Goal: Task Accomplishment & Management: Manage account settings

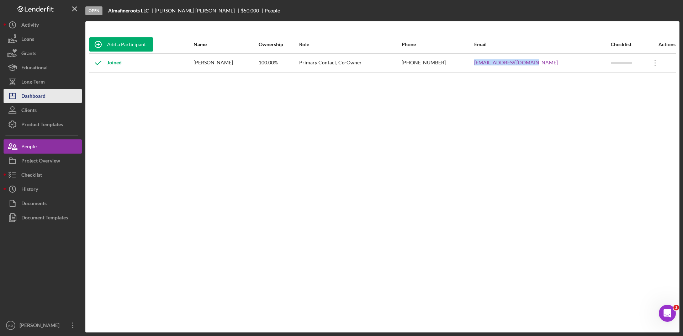
click at [33, 97] on div "Dashboard" at bounding box center [33, 97] width 24 height 16
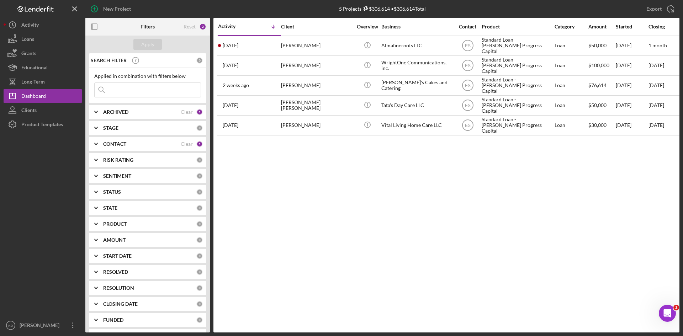
click at [95, 127] on polyline at bounding box center [96, 127] width 3 height 1
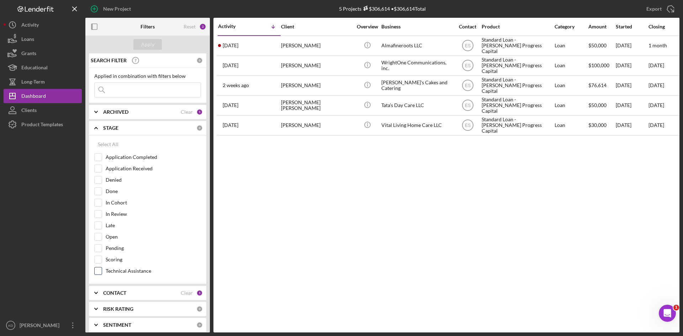
click at [100, 269] on input "Technical Assistance" at bounding box center [98, 270] width 7 height 7
checkbox input "true"
click at [100, 292] on icon "Icon/Expander" at bounding box center [96, 293] width 18 height 18
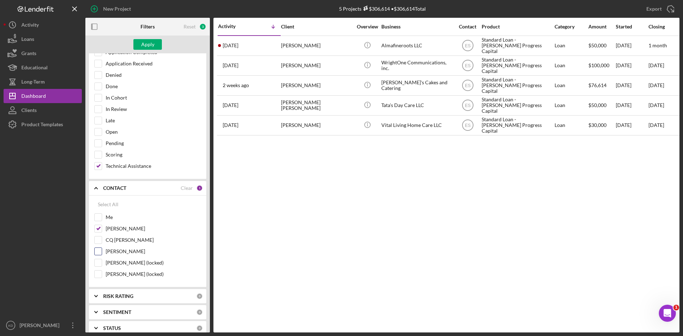
scroll to position [107, 0]
click at [101, 228] on input "[PERSON_NAME]" at bounding box center [98, 226] width 7 height 7
checkbox input "false"
click at [100, 217] on input "Me" at bounding box center [98, 215] width 7 height 7
checkbox input "true"
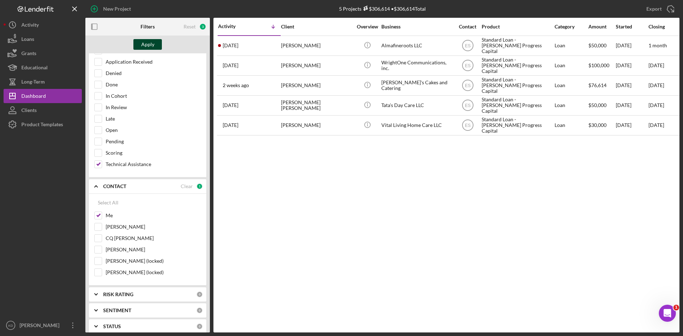
click at [150, 45] on div "Apply" at bounding box center [147, 44] width 13 height 11
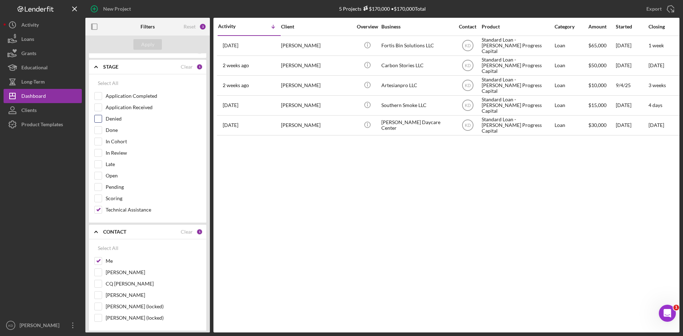
scroll to position [0, 0]
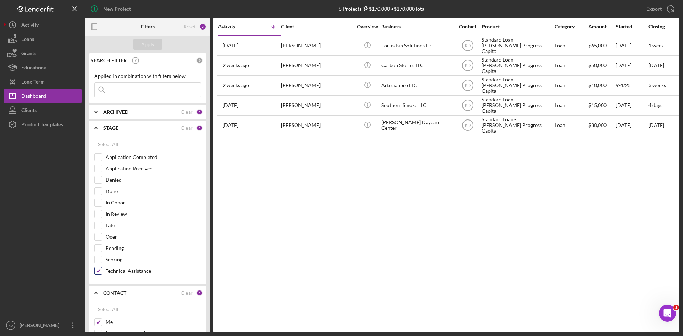
click at [97, 272] on input "Technical Assistance" at bounding box center [98, 270] width 7 height 7
checkbox input "false"
click at [100, 204] on input "In Cohort" at bounding box center [98, 202] width 7 height 7
checkbox input "true"
click at [149, 38] on div "Apply" at bounding box center [147, 45] width 124 height 18
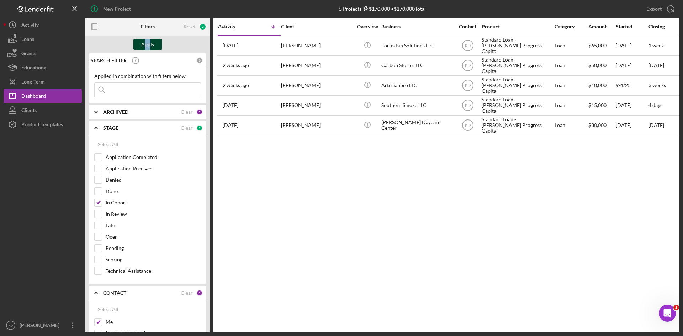
click at [149, 41] on div "Apply" at bounding box center [147, 44] width 13 height 11
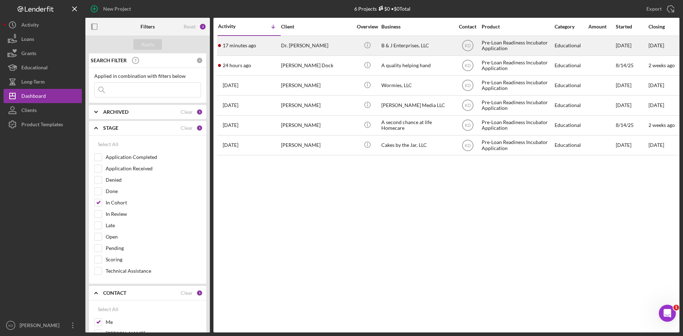
click at [351, 52] on div "Dr. [PERSON_NAME]" at bounding box center [316, 45] width 71 height 19
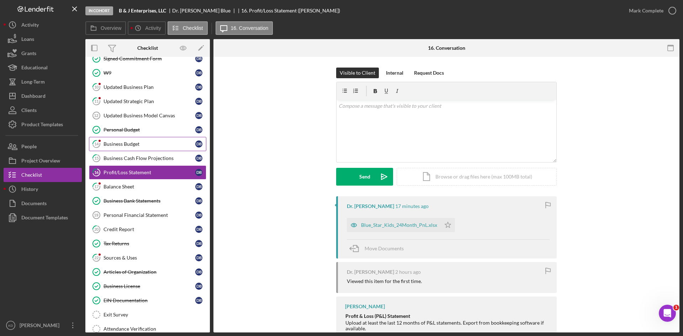
scroll to position [98, 0]
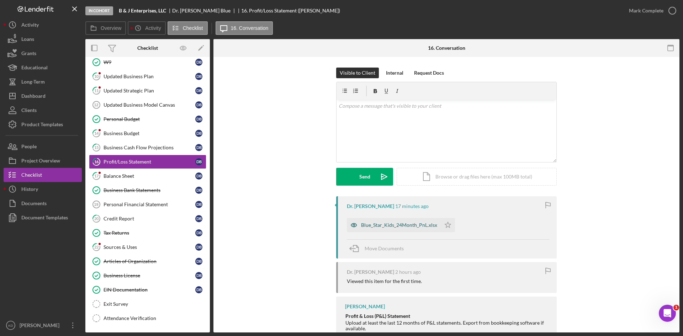
click at [394, 225] on div "Blue_Star_Kids_24Month_PnL.xlsx" at bounding box center [399, 225] width 76 height 6
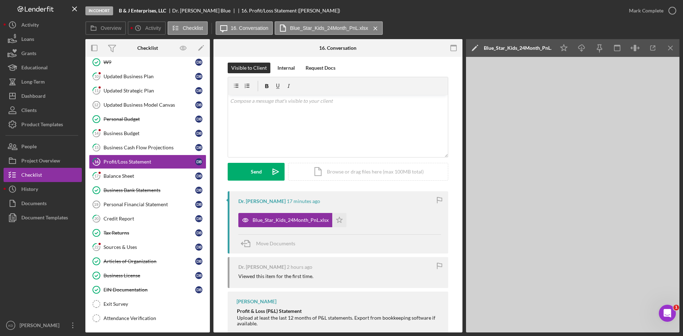
scroll to position [0, 0]
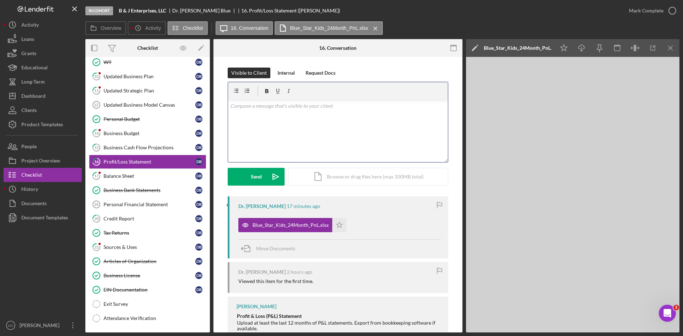
click at [315, 127] on div "v Color teal Color pink Remove color Add row above Add row below Add column bef…" at bounding box center [338, 131] width 220 height 62
click at [269, 115] on p "For this we need a year to date profit and loss statement opposed to a pro form…" at bounding box center [338, 120] width 216 height 16
click at [366, 117] on p "For this we need a current year to date profit and loss statement opposed to a …" at bounding box center [338, 120] width 216 height 16
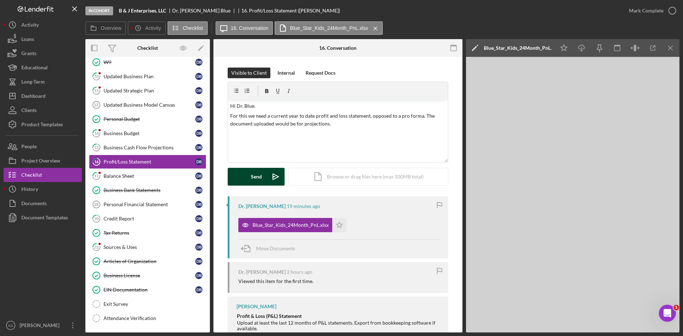
click at [253, 182] on div "Send" at bounding box center [256, 177] width 11 height 18
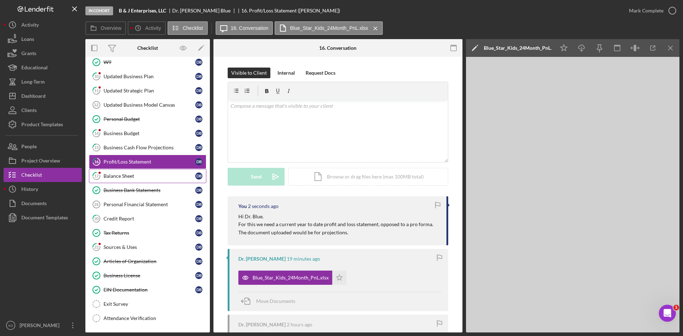
click at [133, 174] on div "Balance Sheet" at bounding box center [149, 176] width 92 height 6
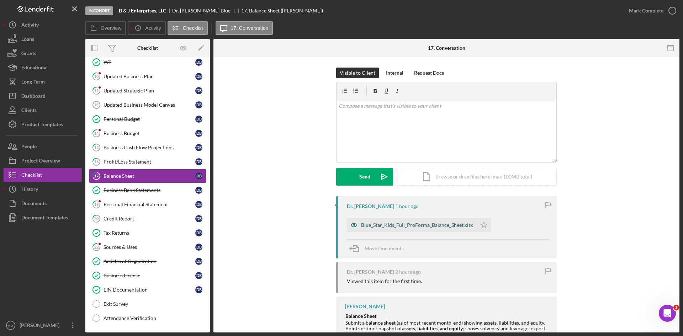
click at [422, 224] on div "Blue_Star_Kids_Full_ProForma_Balance_Sheet.xlsx" at bounding box center [417, 225] width 112 height 6
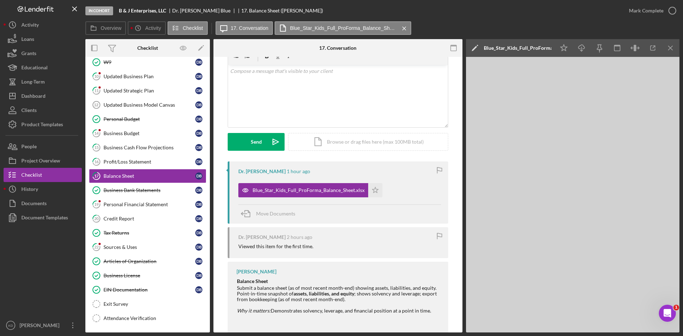
scroll to position [69, 0]
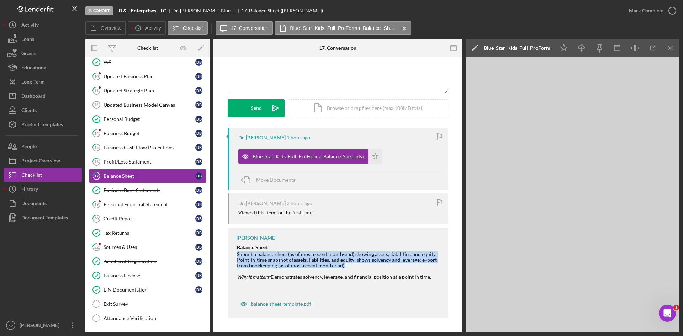
drag, startPoint x: 236, startPoint y: 255, endPoint x: 357, endPoint y: 264, distance: 121.2
click at [357, 264] on div "Submit a balance sheet (as of most recent month-end) showing assets, liabilitie…" at bounding box center [339, 259] width 204 height 17
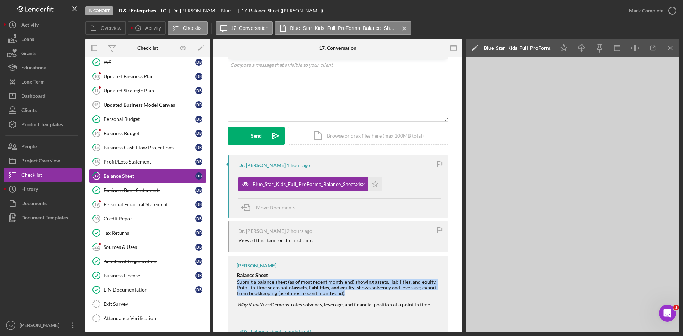
scroll to position [0, 0]
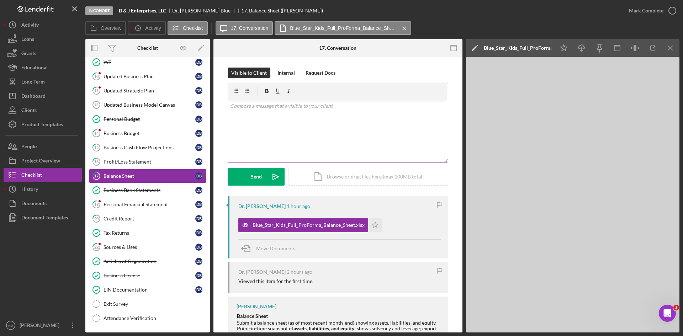
click at [299, 138] on div "v Color teal Color pink Remove color Add row above Add row below Add column bef…" at bounding box center [338, 131] width 220 height 62
click at [307, 118] on p "we need a current balance sheet oppsed to" at bounding box center [338, 116] width 216 height 8
click at [340, 117] on p "we need a current balance sheet opposed to" at bounding box center [338, 116] width 216 height 8
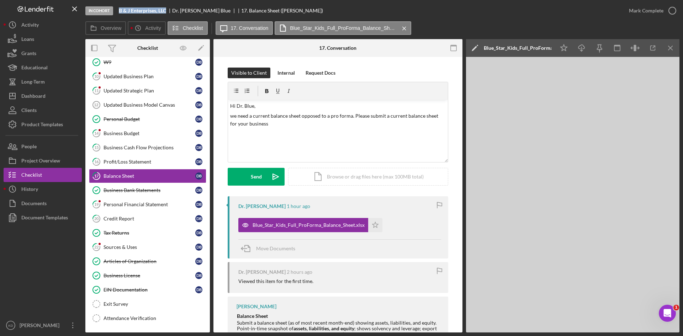
drag, startPoint x: 166, startPoint y: 10, endPoint x: 119, endPoint y: 11, distance: 47.3
click at [119, 11] on b "B & J Enterprises, LLC" at bounding box center [142, 11] width 47 height 6
copy b "B & J Enterprises, LLC"
click at [303, 127] on p "we need a current balance sheet opposed to a pro forma. Please submit a current…" at bounding box center [338, 120] width 216 height 16
drag, startPoint x: 332, startPoint y: 127, endPoint x: 257, endPoint y: 123, distance: 74.8
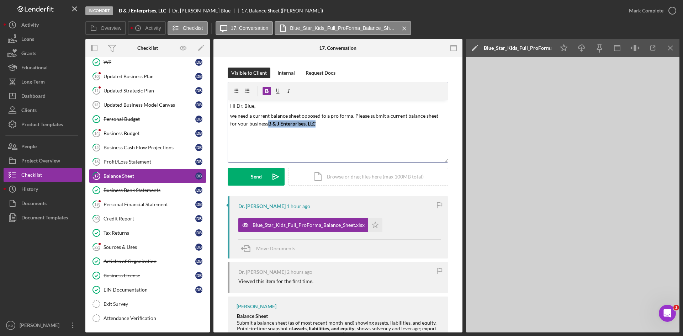
click at [257, 123] on p "we need a current balance sheet opposed to a pro forma. Please submit a current…" at bounding box center [338, 120] width 216 height 16
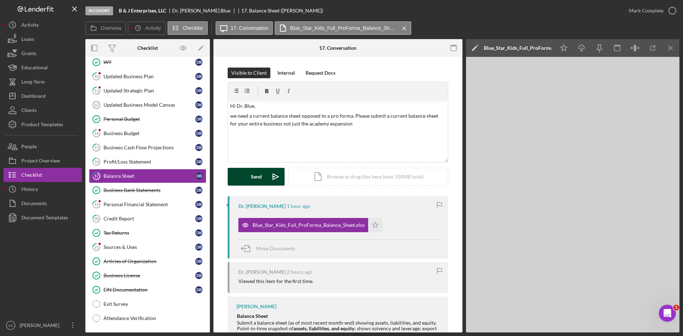
click at [253, 179] on div "Send" at bounding box center [256, 177] width 11 height 18
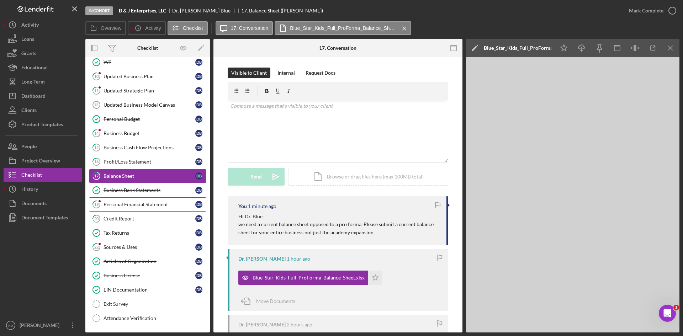
click at [114, 207] on div "Personal Financial Statement" at bounding box center [149, 205] width 92 height 6
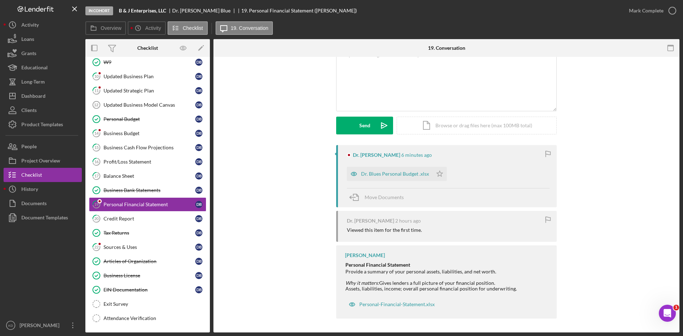
scroll to position [52, 0]
click at [395, 172] on div "Dr. Blues Personal Budget .xlsx" at bounding box center [395, 174] width 68 height 6
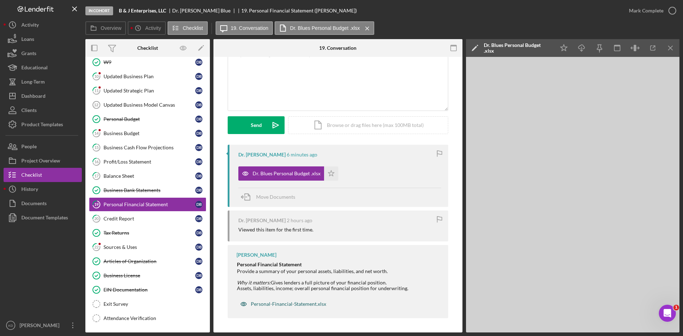
click at [288, 308] on div "Personal-Financial-Statement.xlsx" at bounding box center [282, 304] width 93 height 14
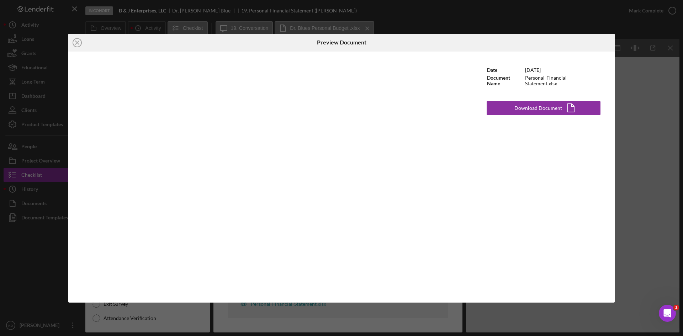
click at [556, 26] on div "Icon/Close Preview Document Date [DATE] Document Name Personal-Financial-Statem…" at bounding box center [341, 168] width 683 height 336
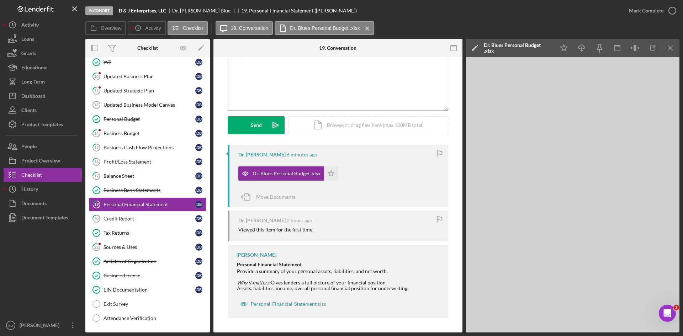
click at [347, 88] on div "v Color teal Color pink Remove color Add row above Add row below Add column bef…" at bounding box center [338, 79] width 220 height 62
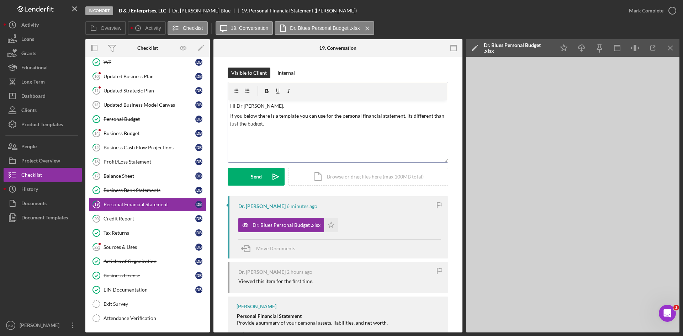
click at [241, 116] on p "If you below there is a template you can use for the personal financial stateme…" at bounding box center [338, 120] width 216 height 16
click at [248, 177] on button "Send Icon/icon-invite-send" at bounding box center [256, 177] width 57 height 18
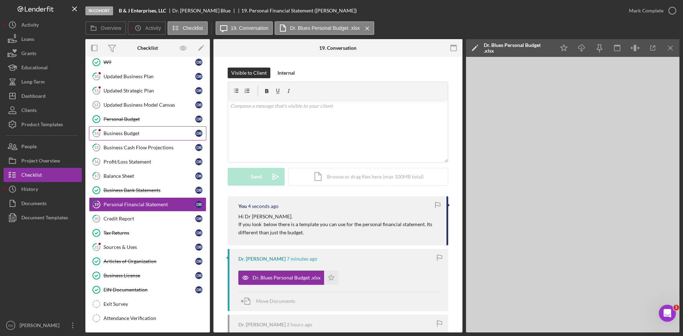
click at [117, 134] on div "Business Budget" at bounding box center [149, 133] width 92 height 6
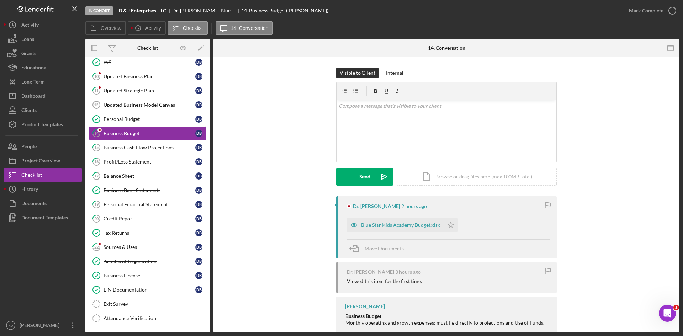
scroll to position [36, 0]
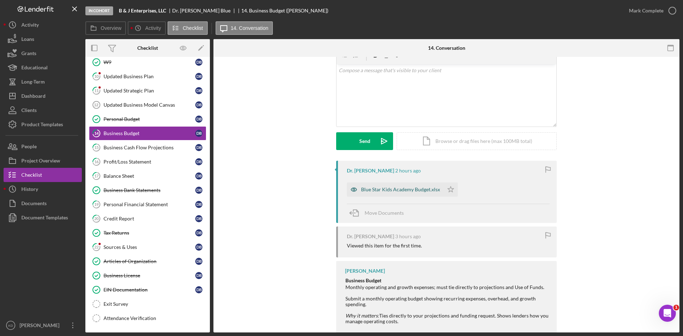
click at [404, 187] on div "Blue Star Kids Academy Budget.xlsx" at bounding box center [400, 190] width 79 height 6
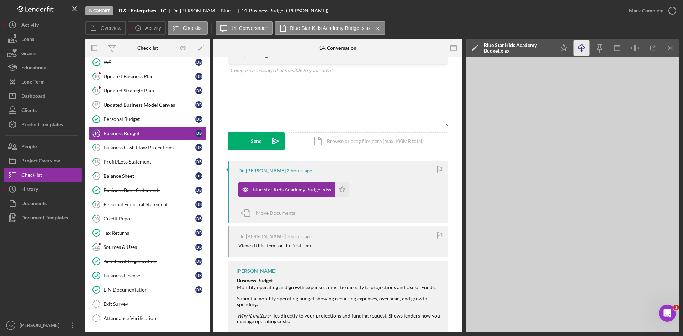
click at [580, 49] on icon "button" at bounding box center [581, 47] width 6 height 4
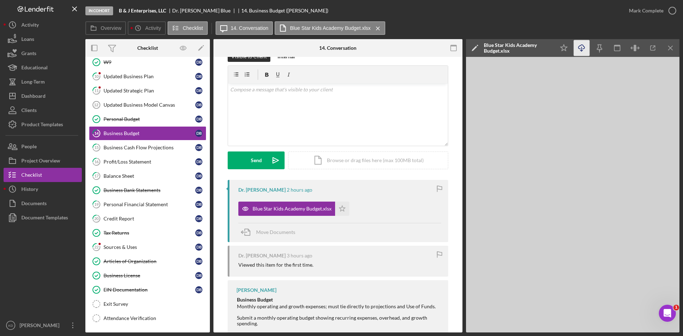
scroll to position [0, 0]
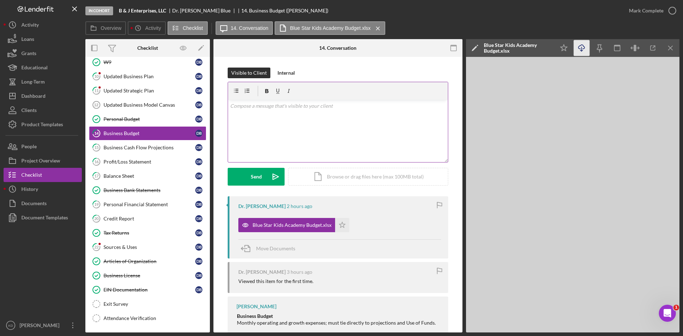
click at [306, 123] on div "v Color teal Color pink Remove color Add row above Add row below Add column bef…" at bounding box center [338, 131] width 220 height 62
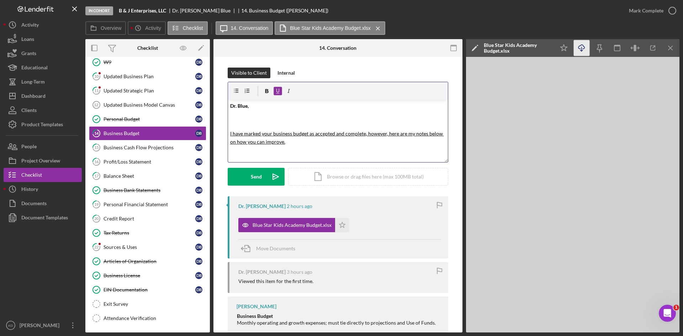
drag, startPoint x: 294, startPoint y: 145, endPoint x: 229, endPoint y: 129, distance: 67.3
click at [229, 129] on div "v Color teal Color pink Remove color Add row above Add row below Add column bef…" at bounding box center [338, 131] width 220 height 62
click at [243, 141] on mark "I have marked your business budget as accepted and complete, however, here are …" at bounding box center [337, 137] width 214 height 14
click at [228, 132] on div "v Color teal Color pink Remove color Add row above Add row below Add column bef…" at bounding box center [338, 131] width 220 height 62
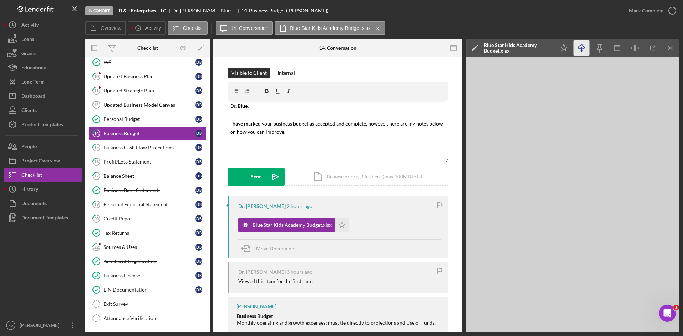
click at [404, 123] on mark "I have marked your business budget as accepted and complete, however, here are …" at bounding box center [337, 128] width 214 height 14
drag, startPoint x: 386, startPoint y: 124, endPoint x: 235, endPoint y: 135, distance: 151.1
click at [235, 135] on p "I have marked your business budget as accepted and complete, however, here are …" at bounding box center [338, 124] width 216 height 24
click at [238, 118] on p "I have marked your business budget as accepted and complete, however, I have em…" at bounding box center [338, 124] width 216 height 24
click at [246, 178] on button "Send Icon/icon-invite-send" at bounding box center [256, 177] width 57 height 18
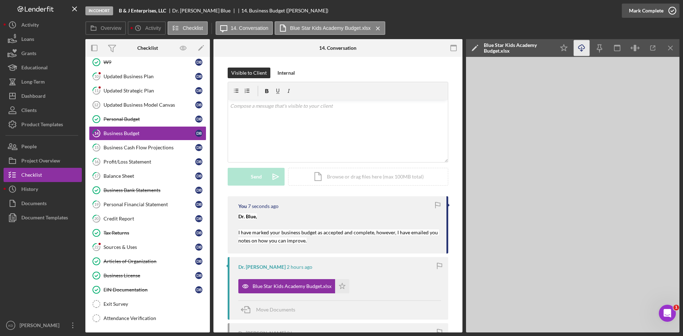
click at [667, 10] on icon "button" at bounding box center [672, 11] width 18 height 18
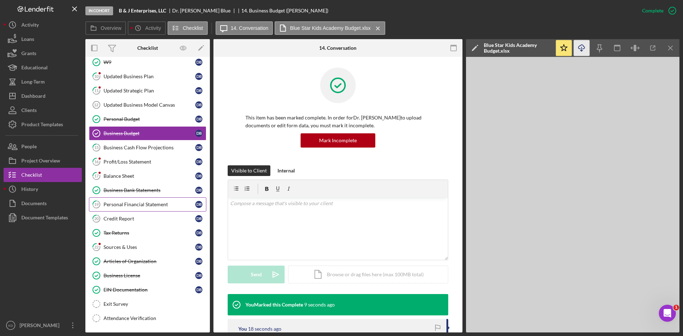
click at [127, 203] on div "Personal Financial Statement" at bounding box center [149, 205] width 92 height 6
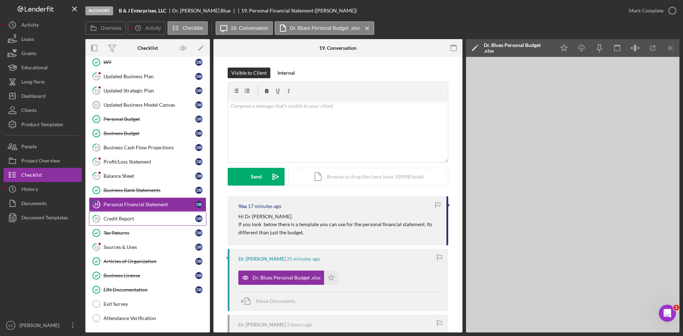
click at [129, 214] on link "20 Credit Report D B" at bounding box center [147, 219] width 117 height 14
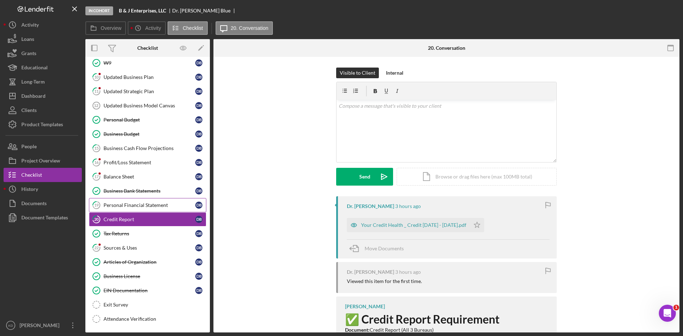
scroll to position [98, 0]
click at [129, 203] on div "Personal Financial Statement" at bounding box center [149, 205] width 92 height 6
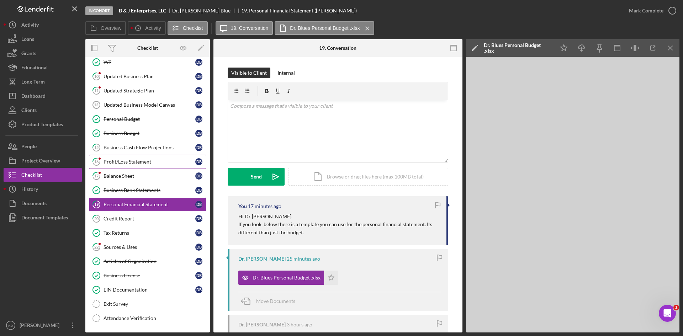
click at [148, 164] on div "Profit/Loss Statement" at bounding box center [149, 162] width 92 height 6
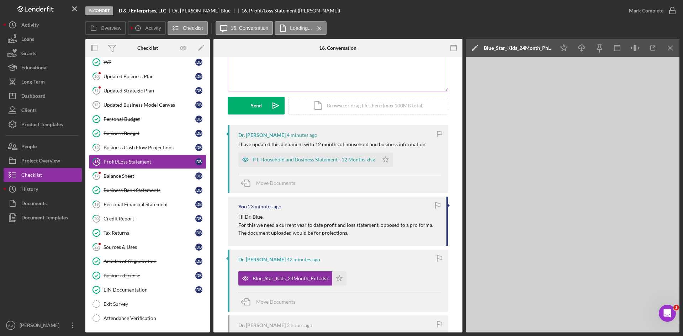
scroll to position [107, 0]
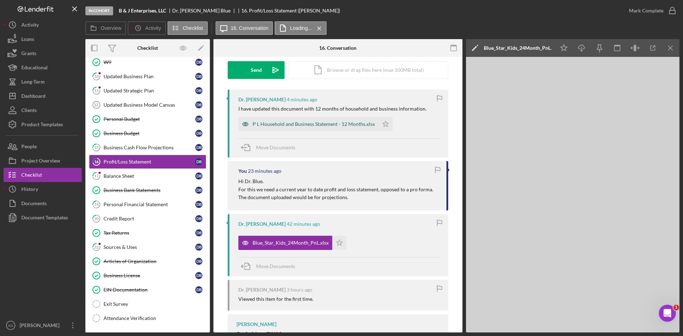
click at [315, 127] on div "P L Household and Business Statement - 12 Months.xlsx" at bounding box center [313, 124] width 122 height 6
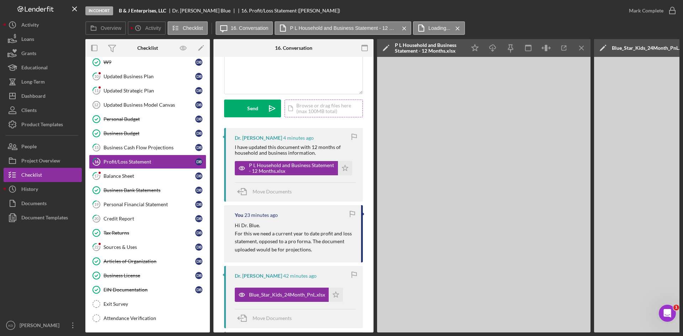
scroll to position [0, 0]
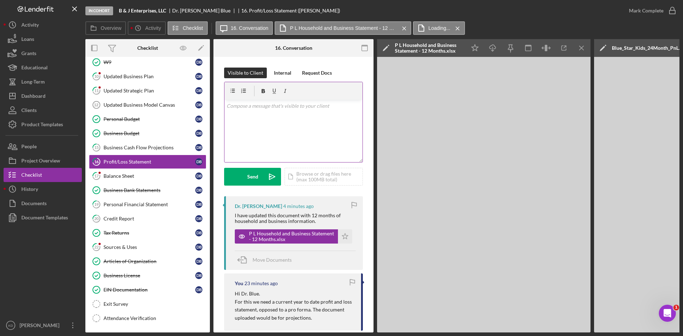
click at [281, 135] on div "v Color teal Color pink Remove color Add row above Add row below Add column bef…" at bounding box center [293, 131] width 138 height 62
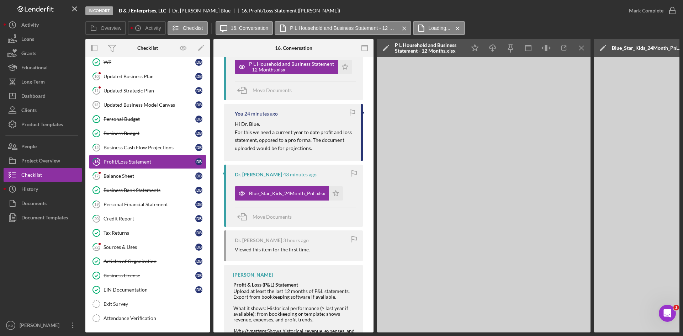
scroll to position [220, 0]
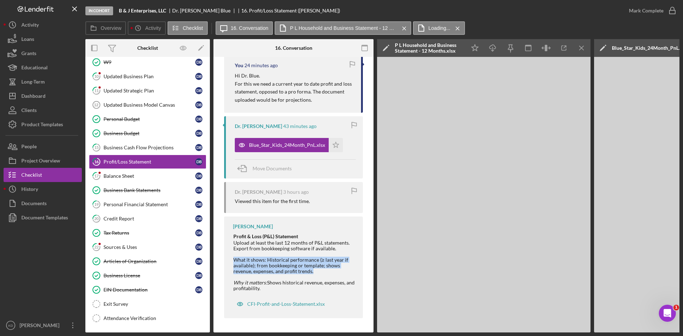
drag, startPoint x: 234, startPoint y: 258, endPoint x: 316, endPoint y: 270, distance: 83.1
click at [316, 270] on div "What it shows: Historical performance (≥ last year if available); from bookkeep…" at bounding box center [294, 265] width 122 height 17
click at [326, 274] on div at bounding box center [294, 277] width 122 height 6
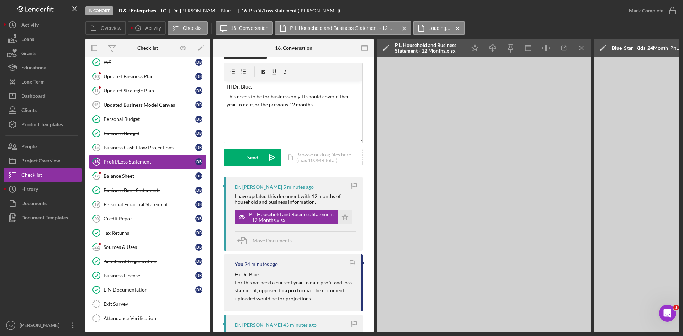
scroll to position [0, 0]
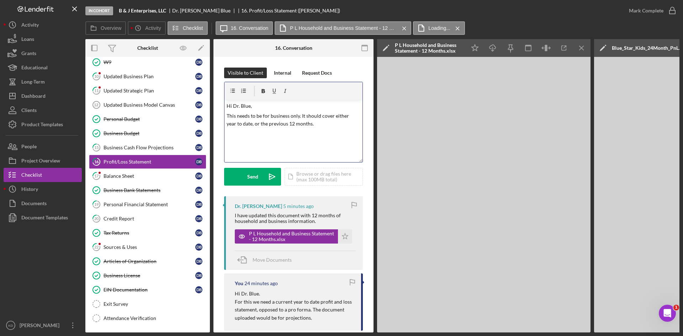
click at [325, 124] on p "This needs to be for business only. It should cover either year to date, or the…" at bounding box center [293, 120] width 134 height 16
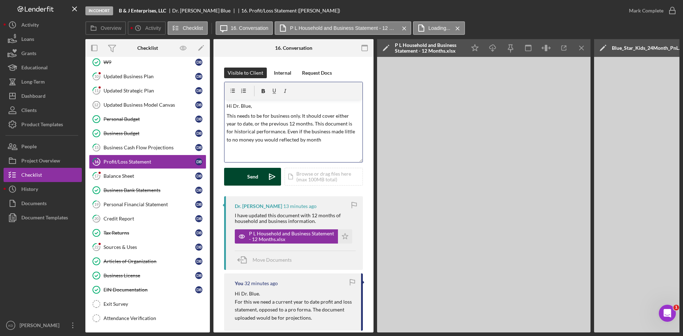
click at [249, 177] on div "Send" at bounding box center [252, 177] width 11 height 18
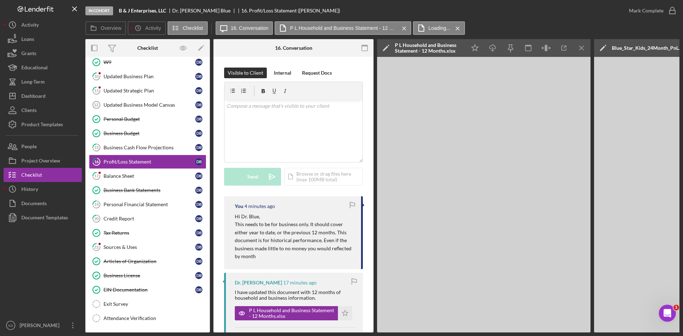
click at [241, 8] on div "16. Profit/Loss Statement ([PERSON_NAME])" at bounding box center [290, 11] width 99 height 6
click at [360, 92] on div at bounding box center [293, 91] width 138 height 18
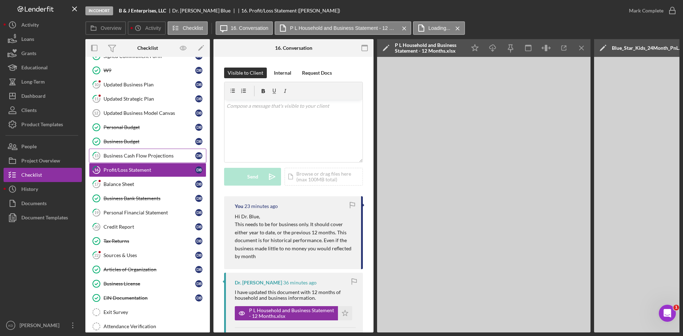
scroll to position [100, 0]
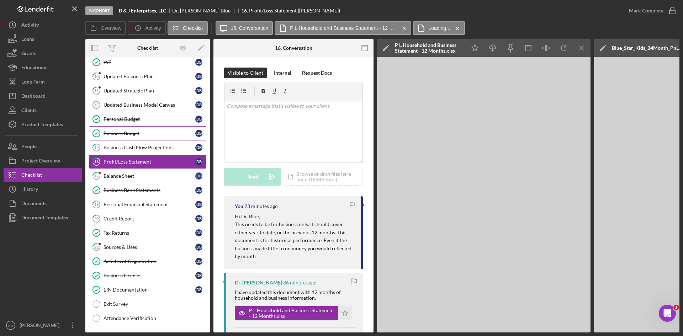
click at [136, 130] on div "Business Budget" at bounding box center [149, 133] width 92 height 6
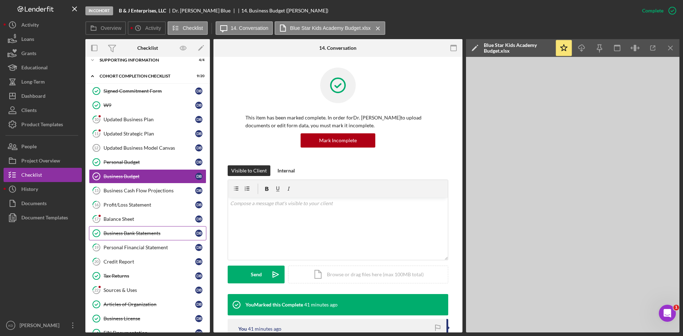
scroll to position [71, 0]
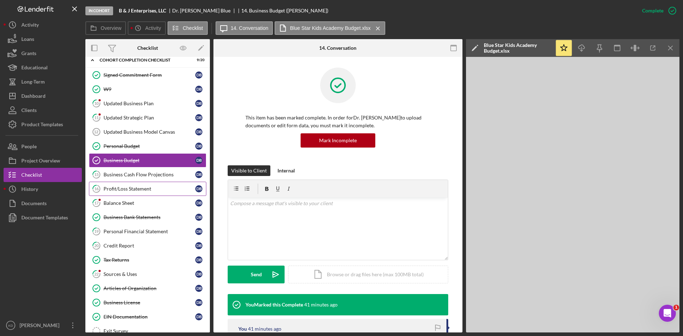
click at [140, 189] on div "Profit/Loss Statement" at bounding box center [149, 189] width 92 height 6
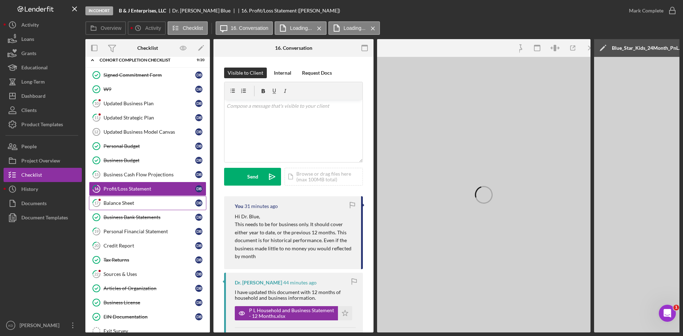
click at [134, 203] on div "Balance Sheet" at bounding box center [149, 203] width 92 height 6
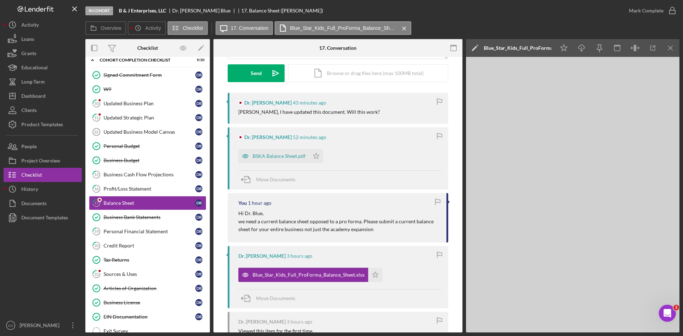
scroll to position [107, 0]
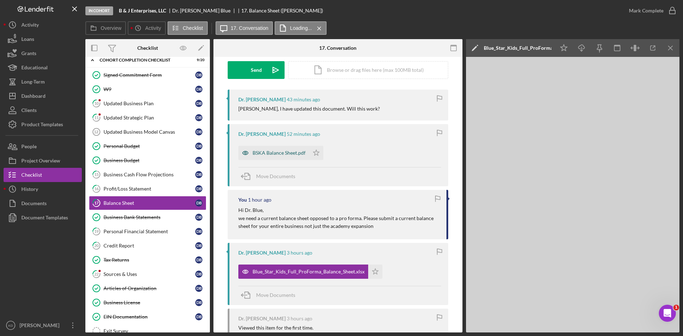
click at [261, 153] on div "BSKA Balance Sheet.pdf" at bounding box center [278, 153] width 53 height 6
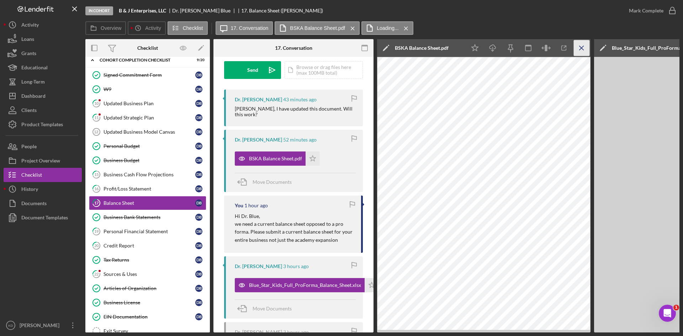
click at [579, 49] on icon "Icon/Menu Close" at bounding box center [581, 48] width 16 height 16
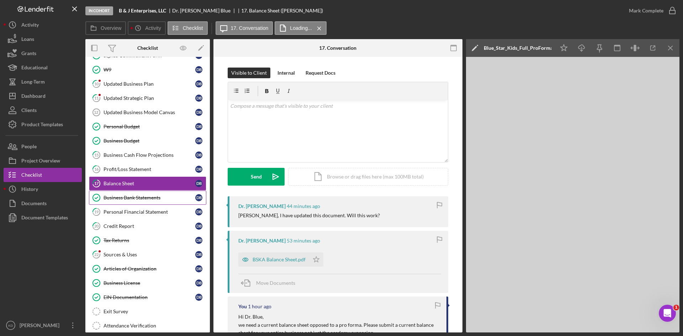
scroll to position [98, 0]
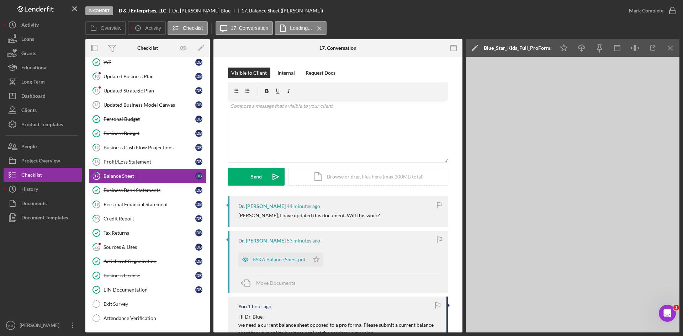
click at [130, 175] on div "Balance Sheet" at bounding box center [149, 176] width 92 height 6
click at [113, 162] on div "Profit/Loss Statement" at bounding box center [149, 162] width 92 height 6
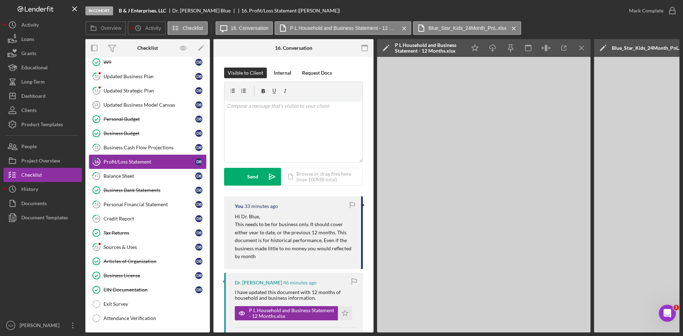
click at [114, 164] on div "Profit/Loss Statement" at bounding box center [149, 162] width 92 height 6
click at [126, 207] on div "Personal Financial Statement" at bounding box center [149, 205] width 92 height 6
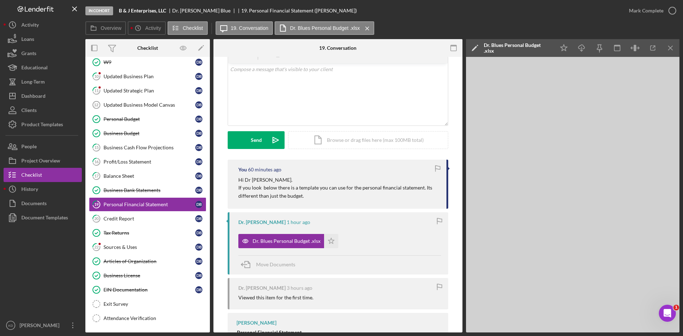
scroll to position [33, 0]
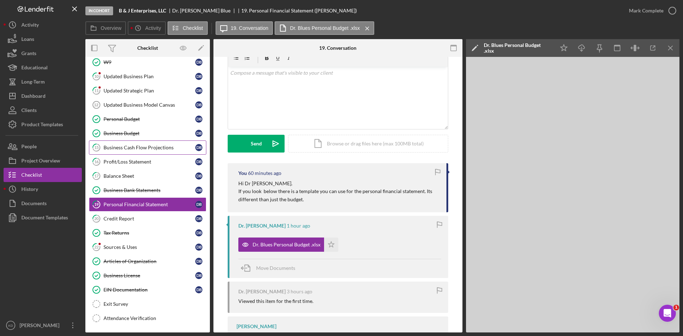
click at [123, 145] on link "15 Business Cash Flow Projections D B" at bounding box center [147, 147] width 117 height 14
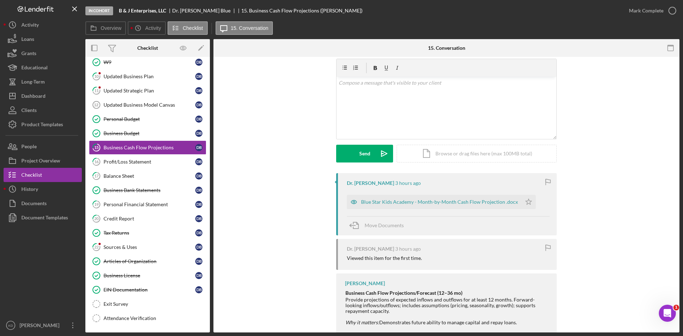
scroll to position [36, 0]
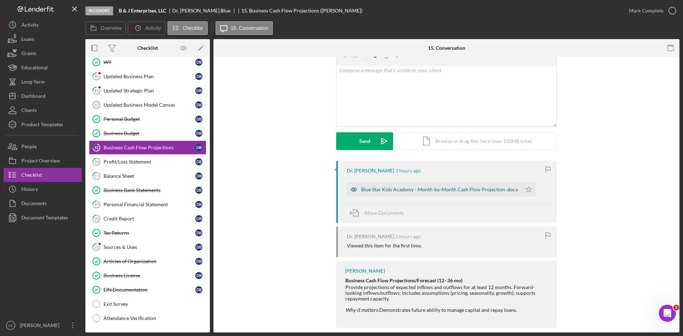
click at [442, 190] on div "Blue Star Kids Academy - Month-by-Month Cash Flow Projection .docx" at bounding box center [439, 190] width 157 height 6
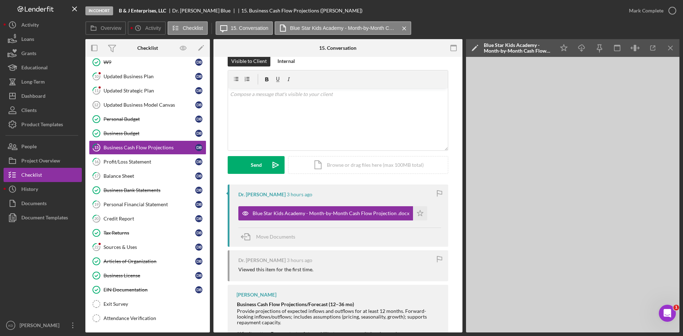
scroll to position [0, 0]
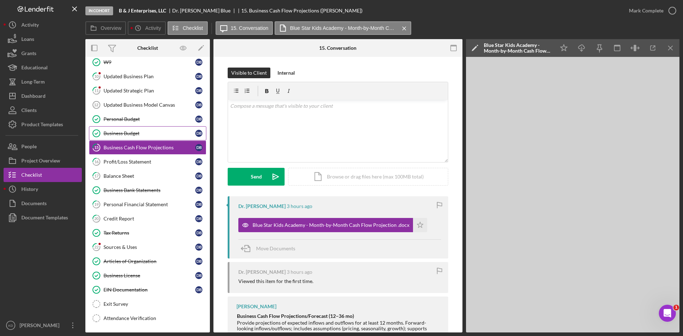
click at [106, 134] on div "Business Budget" at bounding box center [149, 133] width 92 height 6
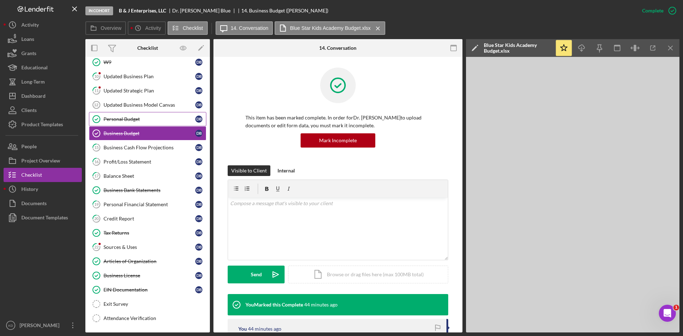
click at [117, 120] on div "Personal Budget" at bounding box center [149, 119] width 92 height 6
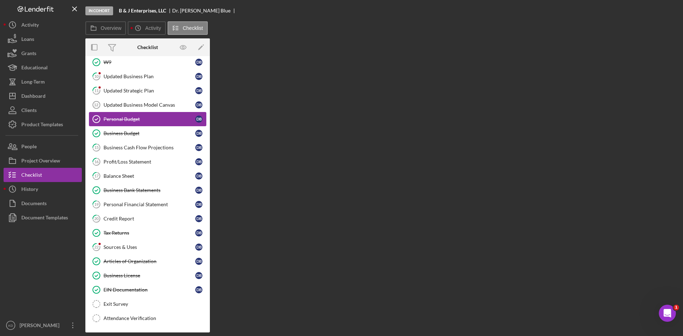
scroll to position [98, 0]
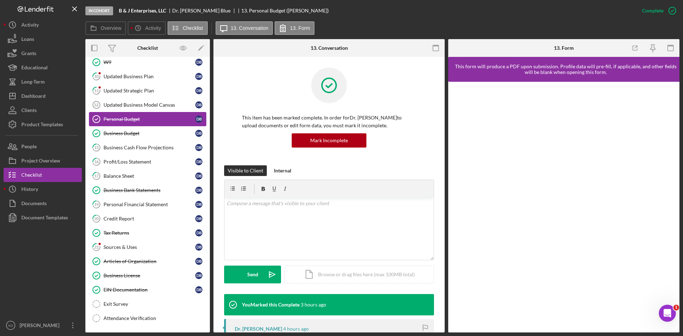
click at [141, 119] on div "Personal Budget" at bounding box center [149, 119] width 92 height 6
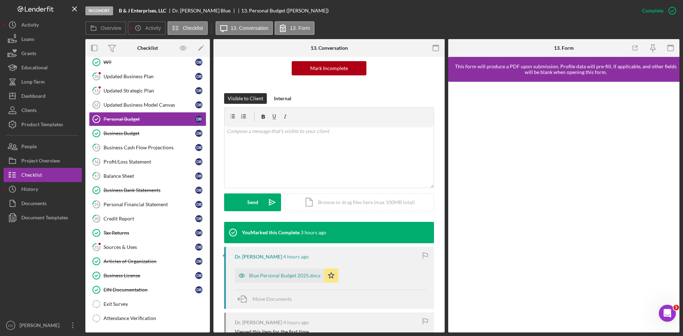
scroll to position [71, 0]
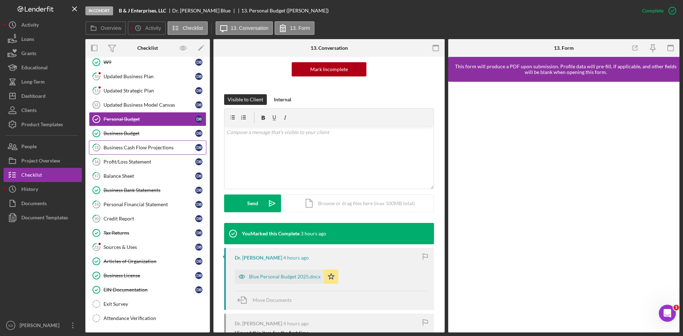
click at [138, 153] on link "15 Business Cash Flow Projections D B" at bounding box center [147, 147] width 117 height 14
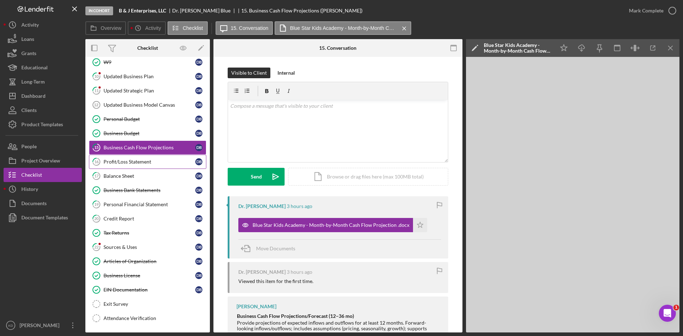
click at [138, 160] on div "Profit/Loss Statement" at bounding box center [149, 162] width 92 height 6
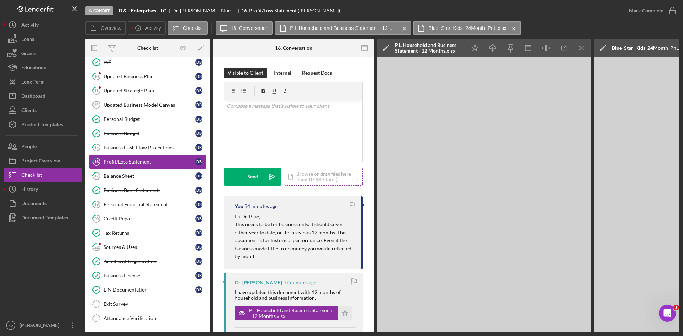
scroll to position [36, 0]
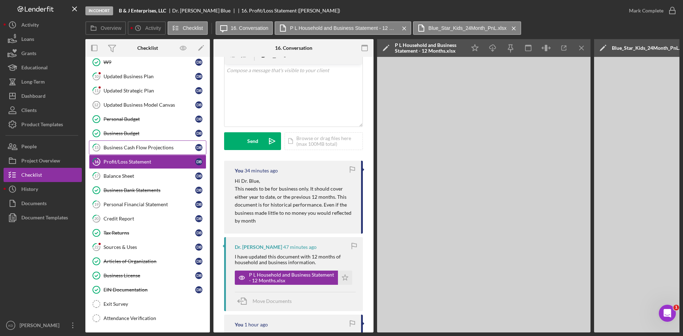
click at [151, 145] on div "Business Cash Flow Projections" at bounding box center [149, 148] width 92 height 6
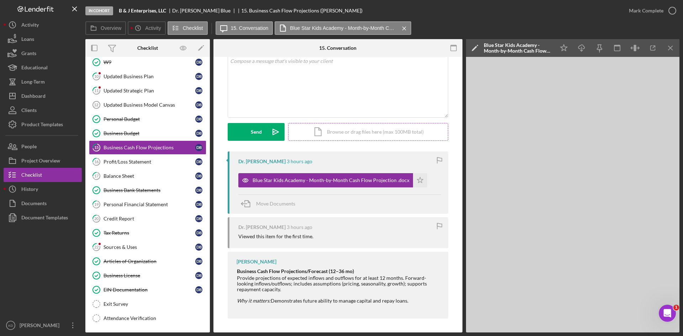
scroll to position [45, 0]
click at [140, 207] on div "Personal Financial Statement" at bounding box center [149, 205] width 92 height 6
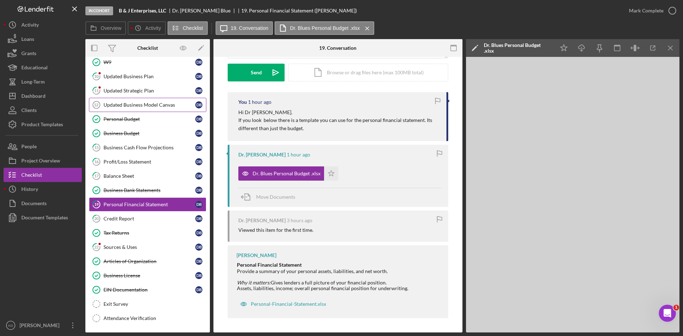
scroll to position [63, 0]
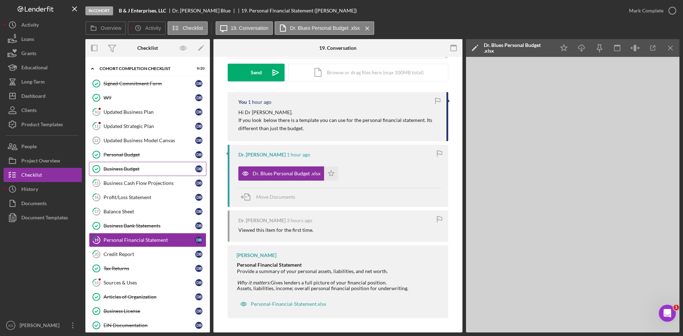
click at [116, 166] on div "Business Budget" at bounding box center [149, 169] width 92 height 6
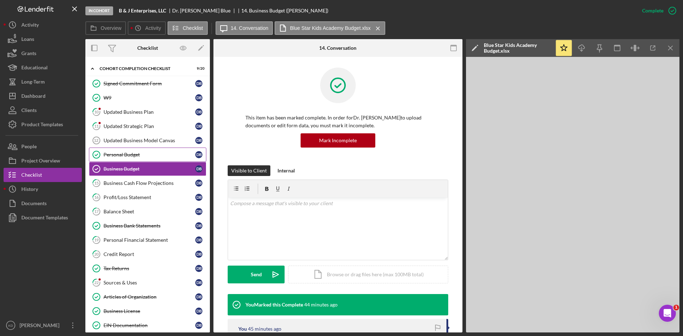
click at [115, 156] on div "Personal Budget" at bounding box center [149, 155] width 92 height 6
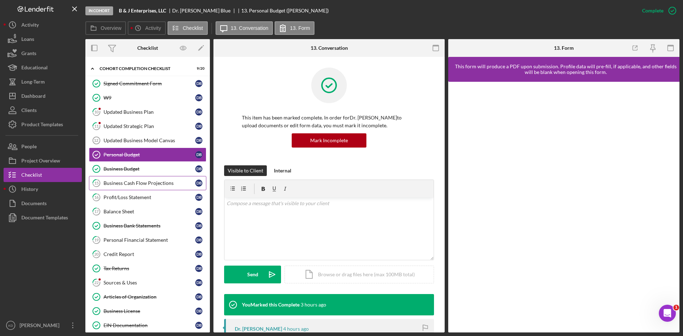
click at [117, 180] on link "15 Business Cash Flow Projections D B" at bounding box center [147, 183] width 117 height 14
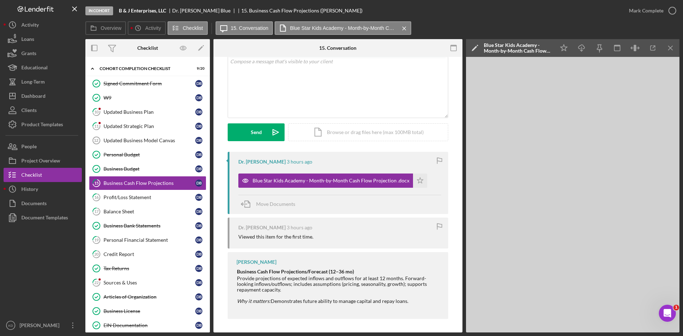
scroll to position [45, 0]
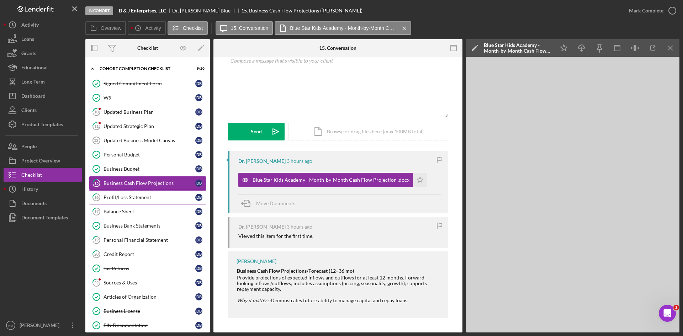
click at [144, 196] on div "Profit/Loss Statement" at bounding box center [149, 197] width 92 height 6
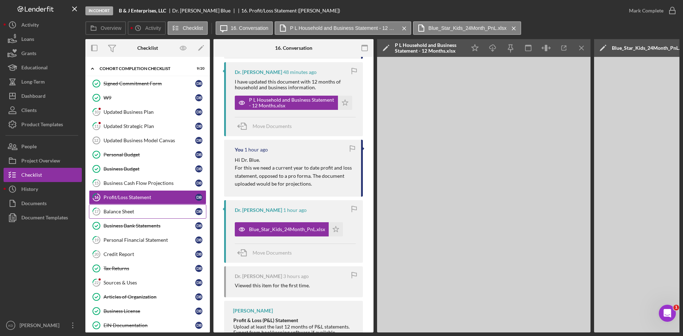
scroll to position [213, 0]
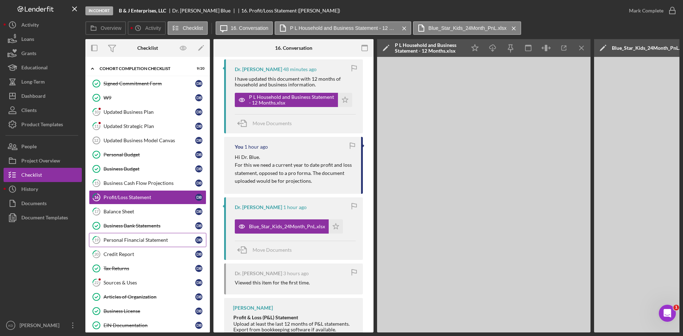
click at [130, 238] on div "Personal Financial Statement" at bounding box center [149, 240] width 92 height 6
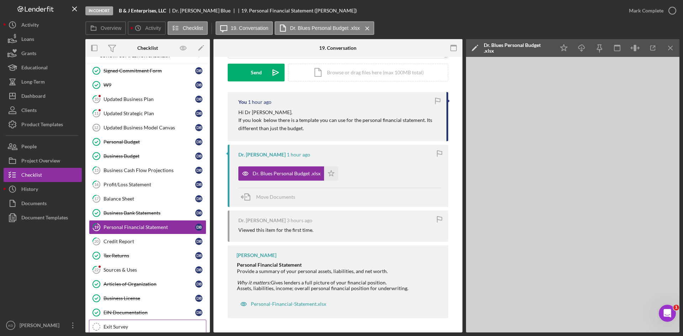
scroll to position [98, 0]
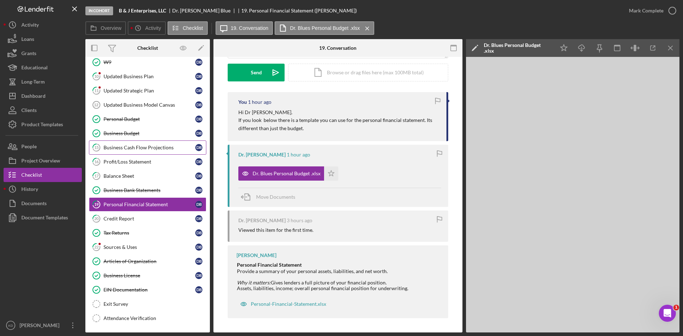
click at [143, 148] on div "Business Cash Flow Projections" at bounding box center [149, 148] width 92 height 6
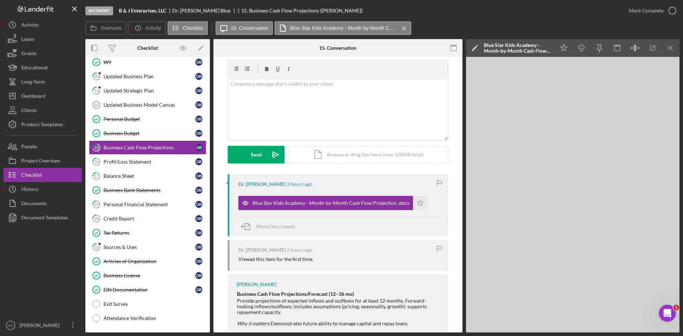
scroll to position [45, 0]
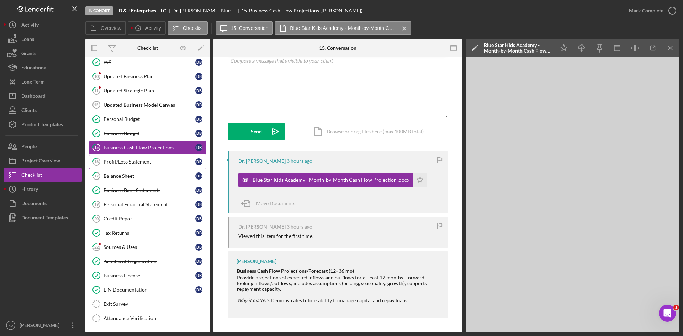
click at [137, 166] on link "16 Profit/Loss Statement D B" at bounding box center [147, 162] width 117 height 14
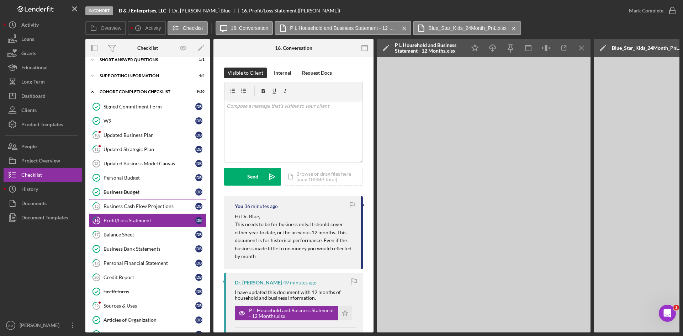
scroll to position [71, 0]
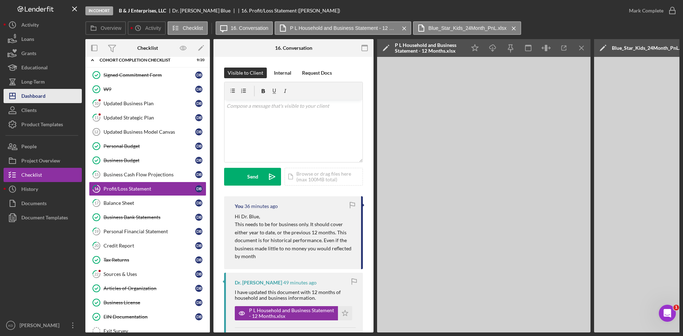
click at [40, 95] on div "Dashboard" at bounding box center [33, 97] width 24 height 16
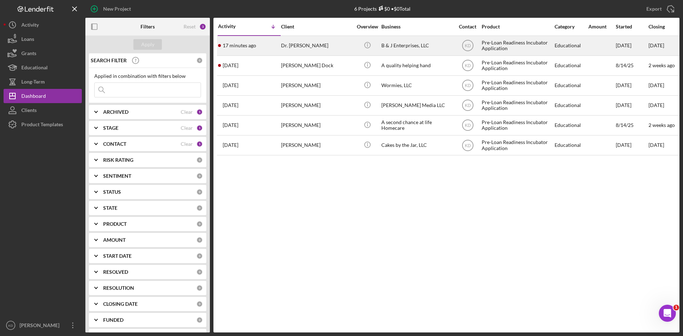
click at [312, 49] on div "Dr. [PERSON_NAME]" at bounding box center [316, 45] width 71 height 19
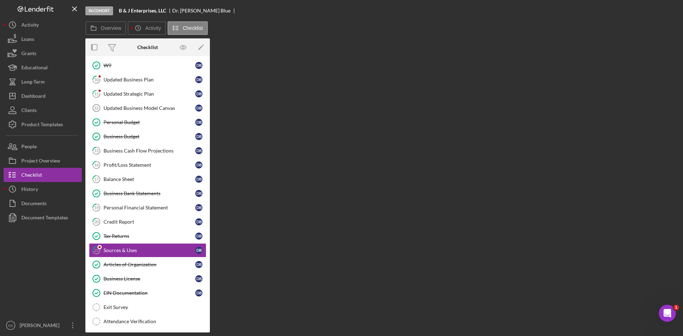
scroll to position [97, 0]
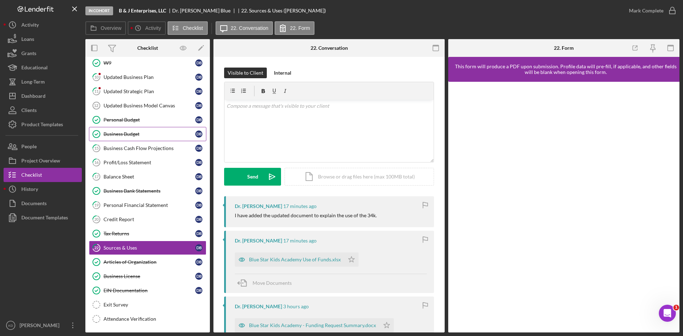
click at [147, 134] on div "Business Budget" at bounding box center [149, 134] width 92 height 6
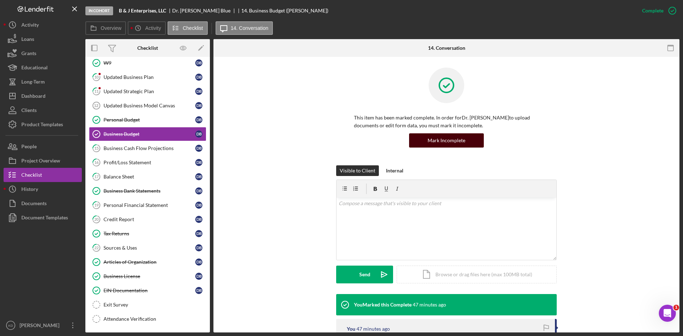
click at [435, 141] on div "Mark Incomplete" at bounding box center [446, 140] width 38 height 14
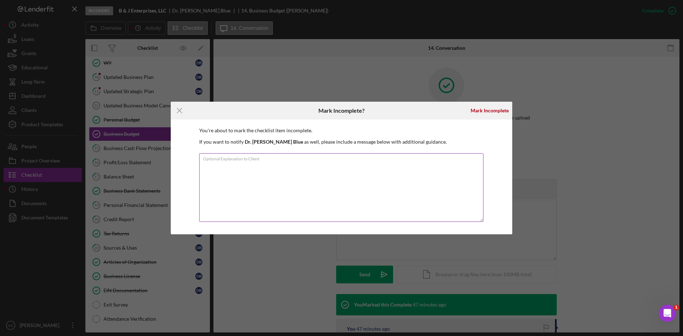
click at [280, 193] on textarea "Optional Explanation to Client" at bounding box center [341, 187] width 284 height 69
type textarea "Dr [PERSON_NAME] has decided to correct and update this document"
click at [490, 111] on div "Mark Incomplete" at bounding box center [489, 110] width 38 height 14
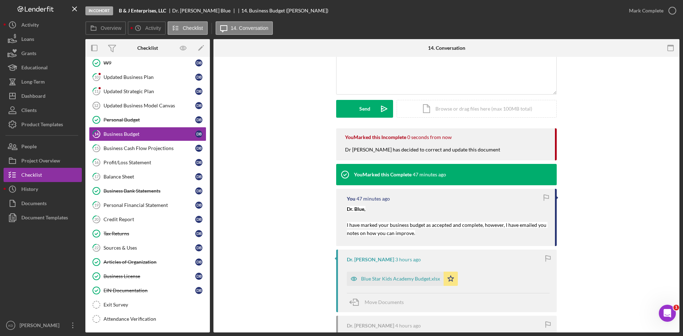
scroll to position [71, 0]
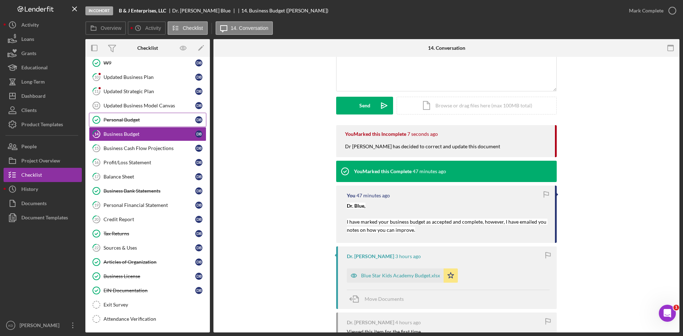
click at [160, 120] on div "Personal Budget" at bounding box center [149, 120] width 92 height 6
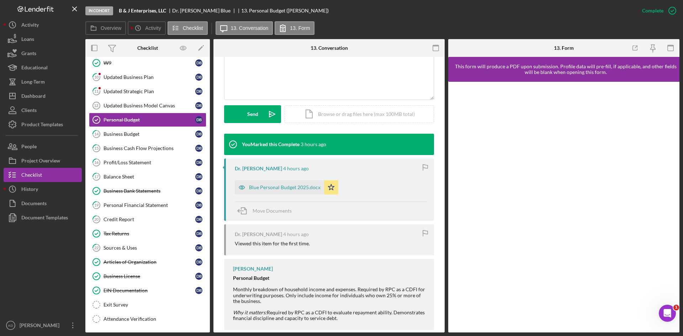
scroll to position [172, 0]
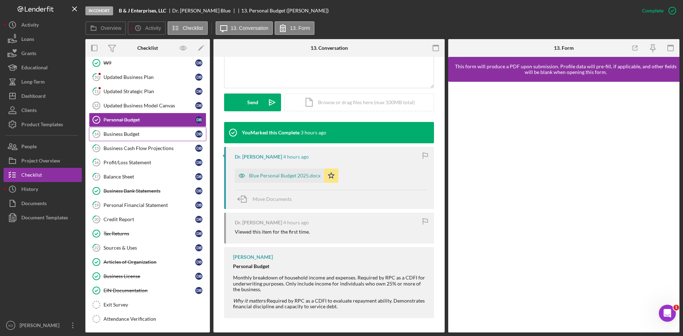
click at [152, 135] on div "Business Budget" at bounding box center [149, 134] width 92 height 6
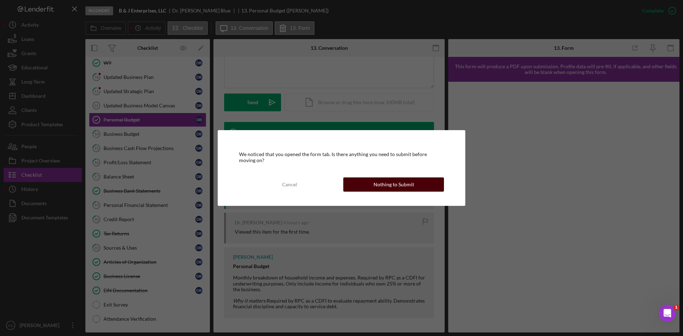
click at [410, 179] on div "Nothing to Submit" at bounding box center [393, 184] width 41 height 14
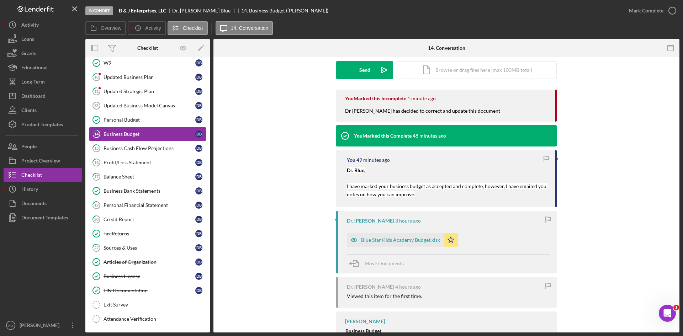
scroll to position [172, 0]
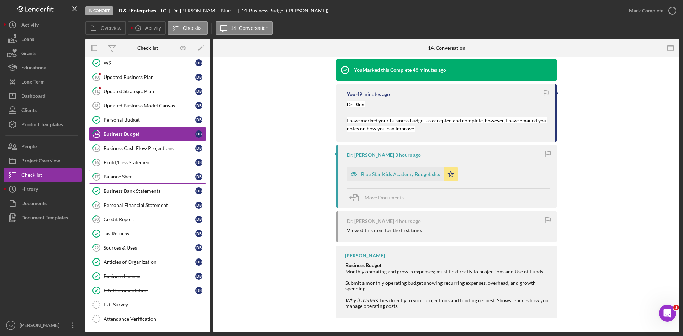
click at [160, 176] on div "Balance Sheet" at bounding box center [149, 177] width 92 height 6
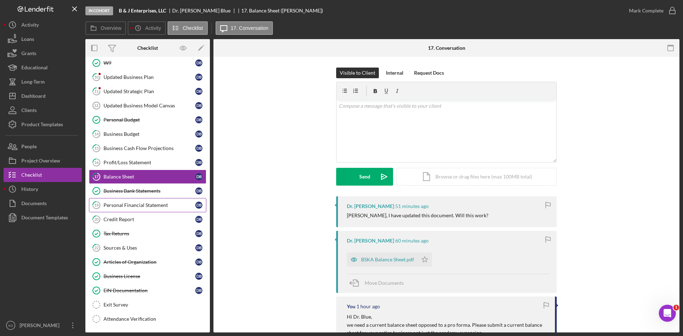
click at [161, 203] on div "Personal Financial Statement" at bounding box center [149, 205] width 92 height 6
